Goal: Find specific page/section: Find specific page/section

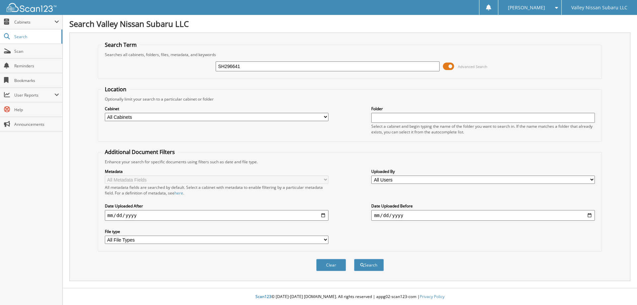
type input "SH296641"
click at [354, 259] on button "Search" at bounding box center [369, 265] width 30 height 12
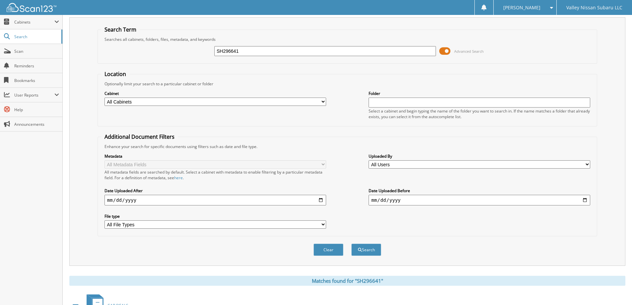
scroll to position [15, 0]
click at [19, 54] on span "Scan" at bounding box center [36, 51] width 45 height 6
